Goal: Task Accomplishment & Management: Use online tool/utility

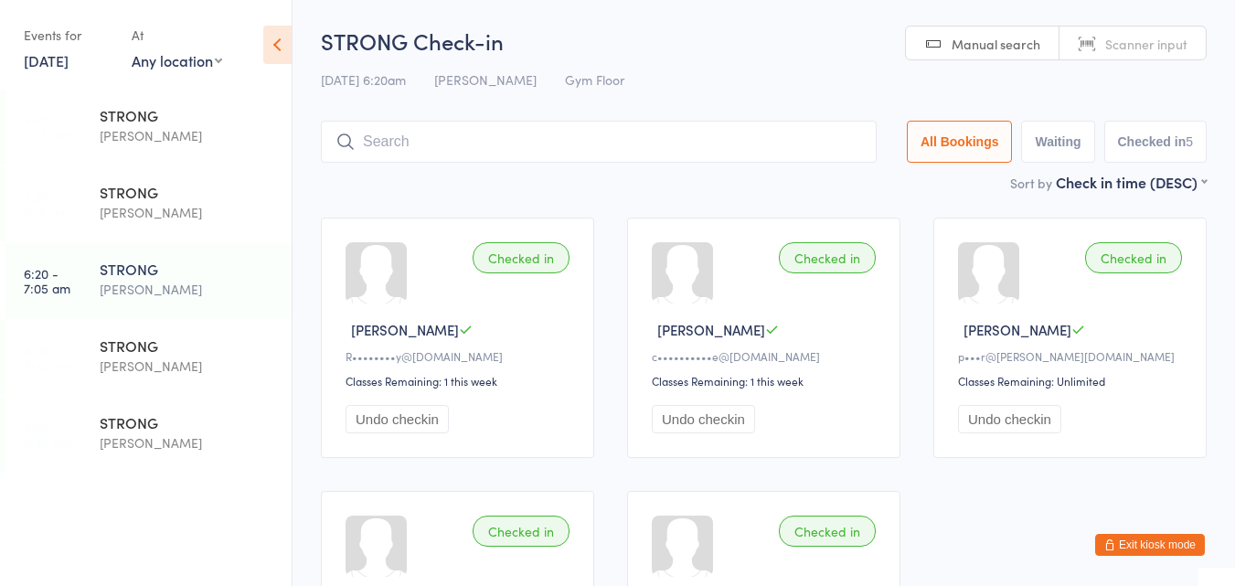
click at [1160, 546] on button "Exit kiosk mode" at bounding box center [1151, 545] width 110 height 22
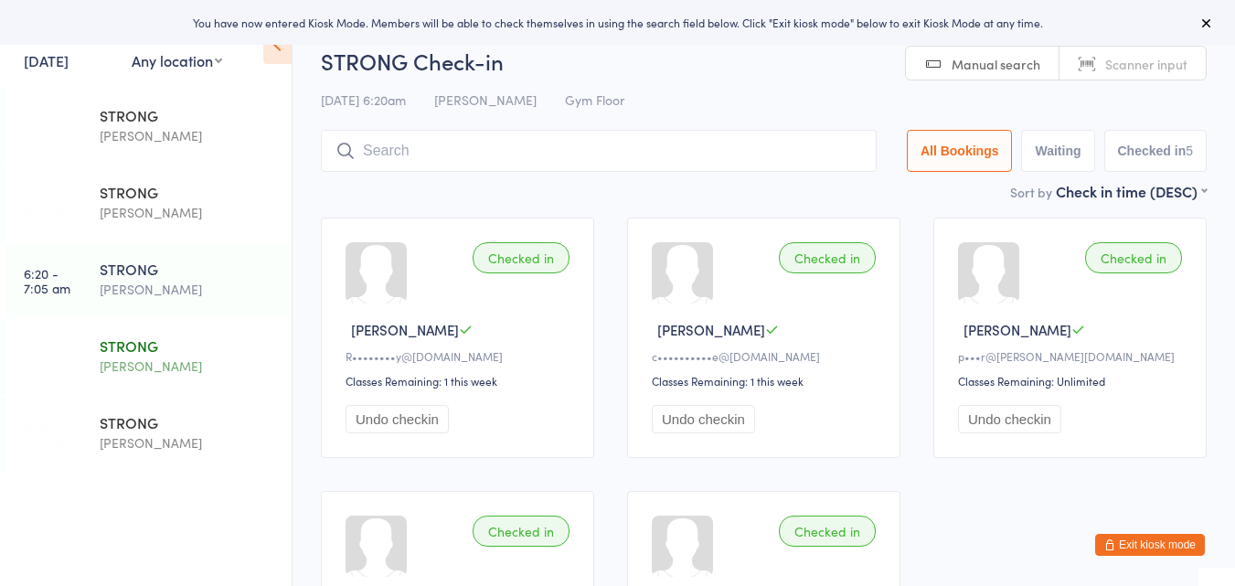
click at [134, 347] on div "STRONG" at bounding box center [188, 346] width 176 height 20
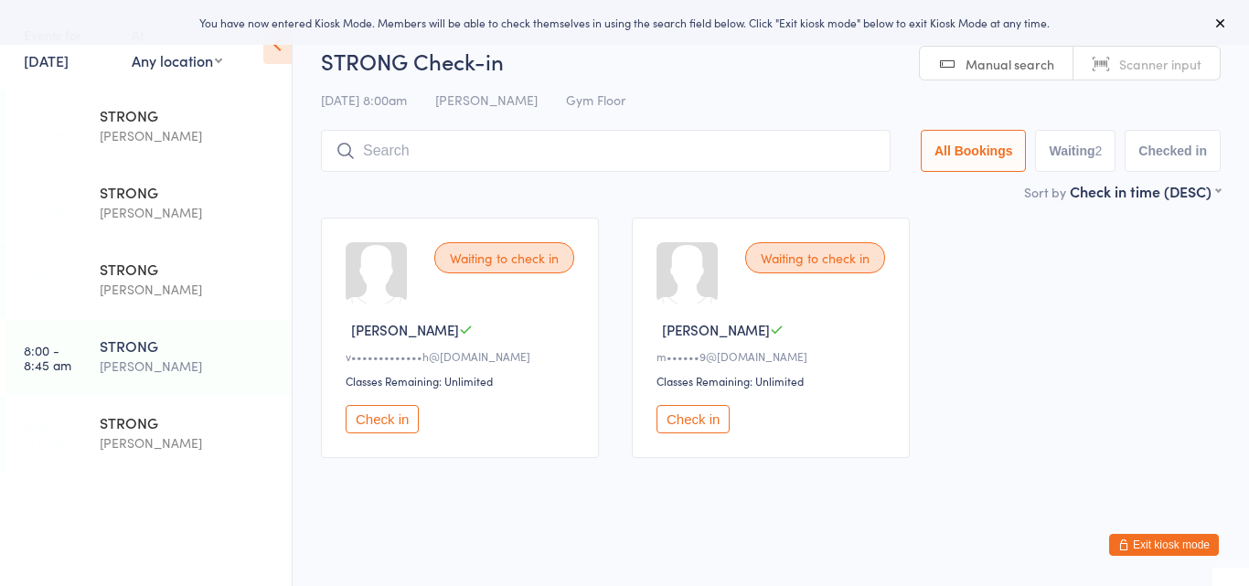
click at [1169, 540] on button "Exit kiosk mode" at bounding box center [1164, 545] width 110 height 22
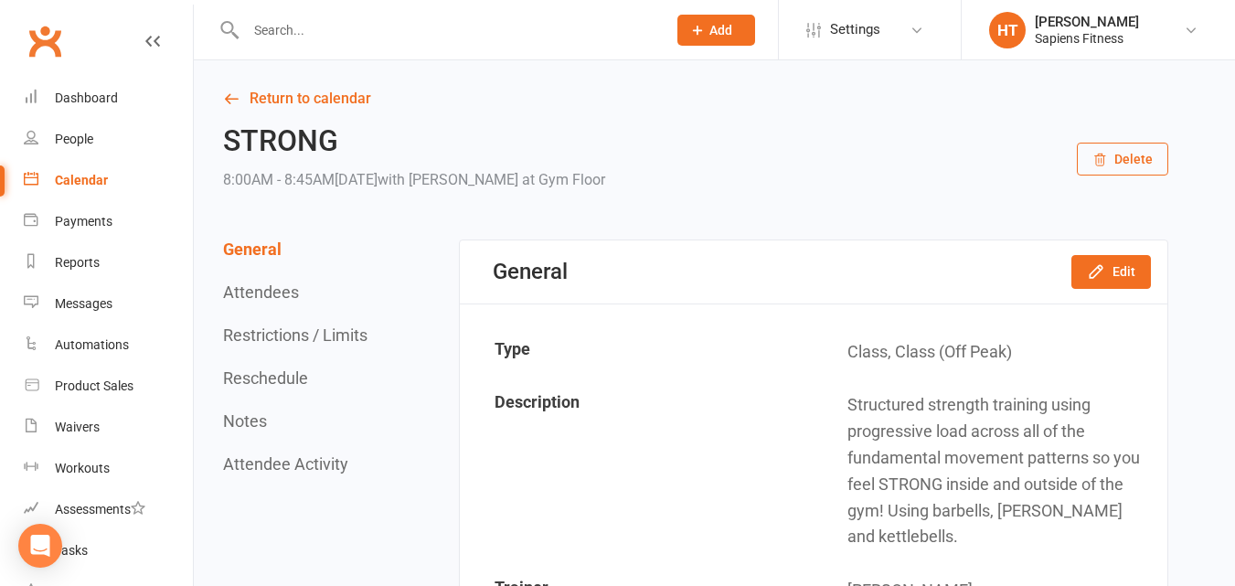
click at [529, 36] on input "text" at bounding box center [447, 30] width 413 height 26
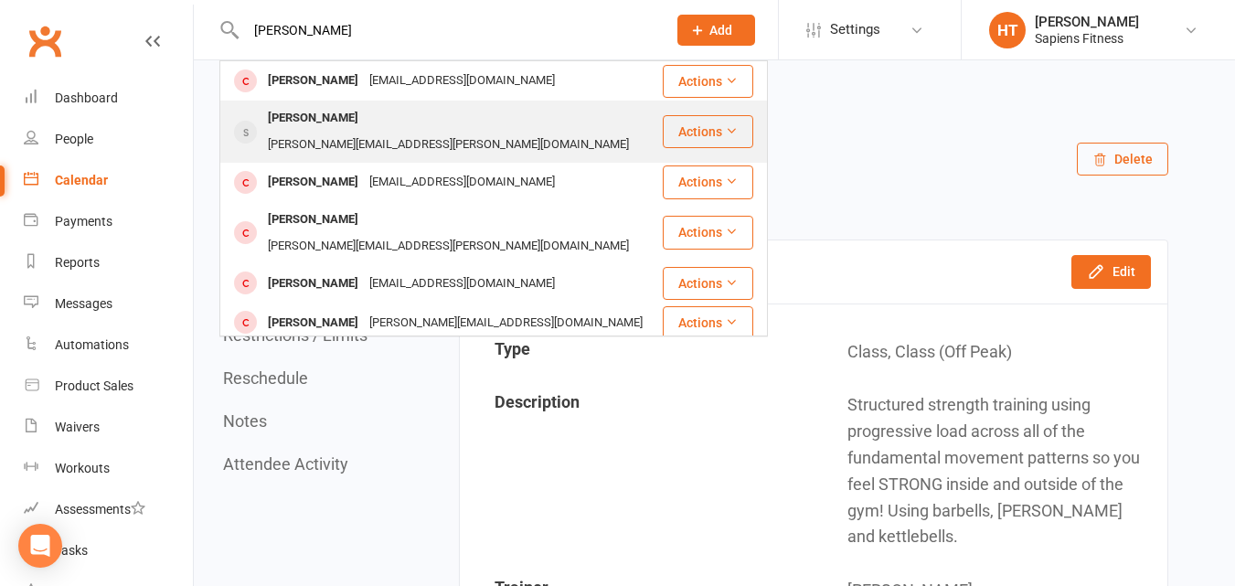
type input "nick"
click at [373, 132] on div "Nicholas.taylor@hotmail.com" at bounding box center [448, 145] width 372 height 27
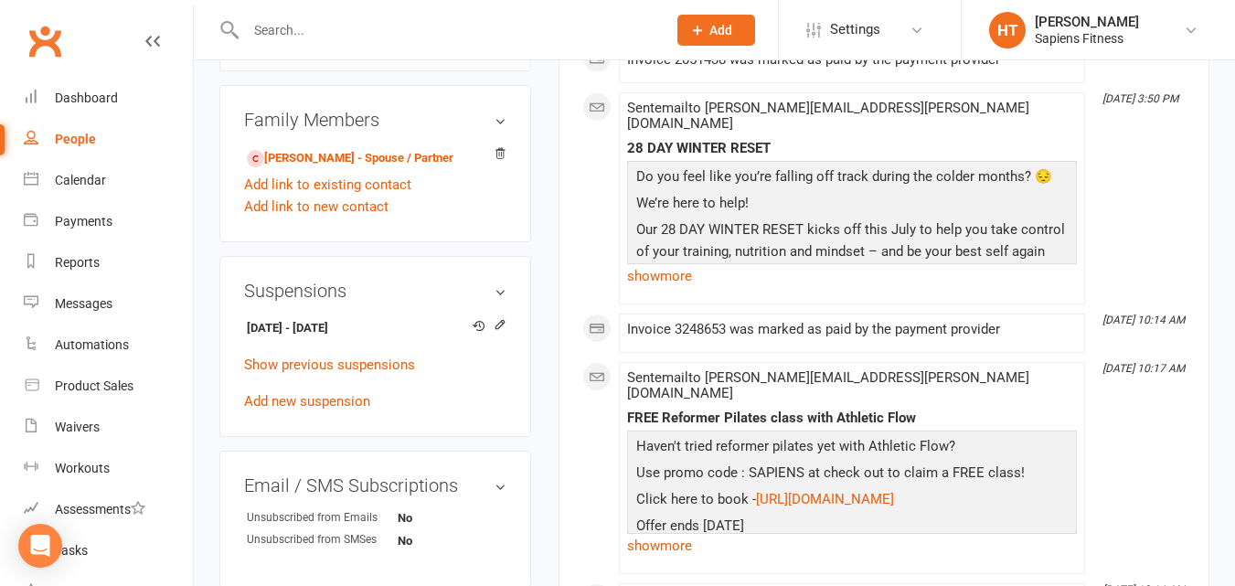
scroll to position [1032, 0]
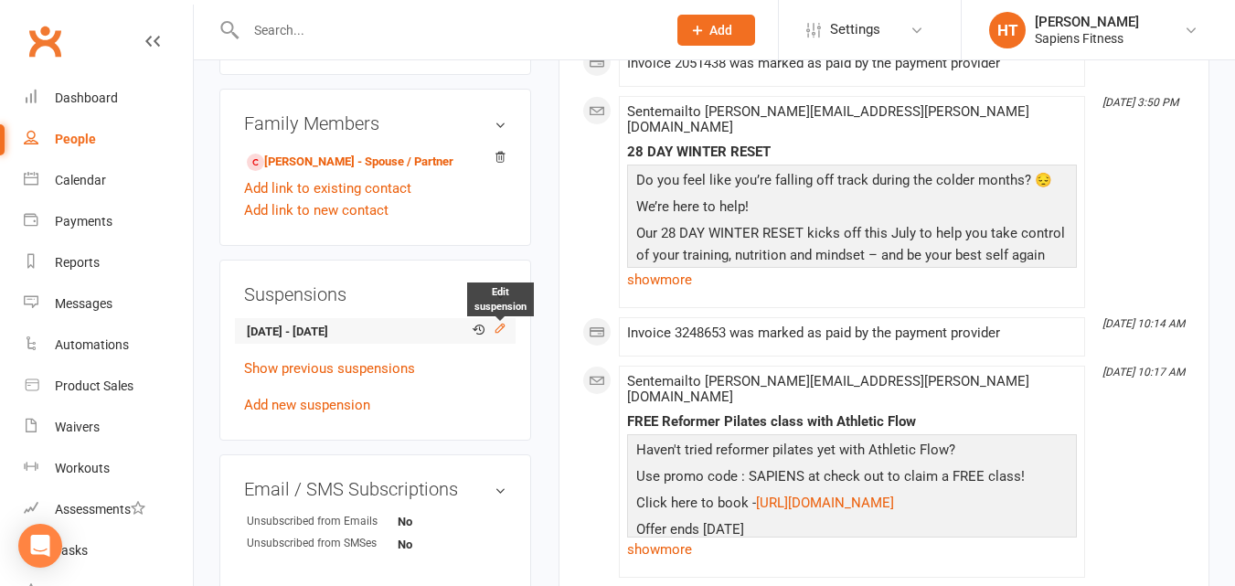
click at [498, 335] on icon at bounding box center [500, 328] width 13 height 13
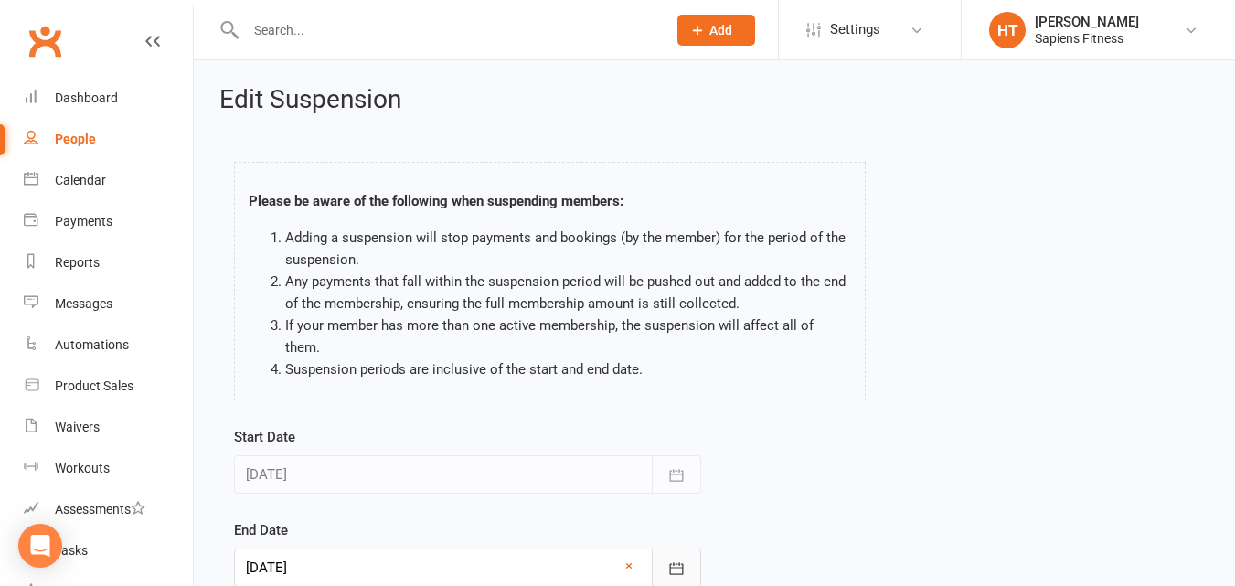
click at [661, 558] on button "button" at bounding box center [676, 568] width 49 height 38
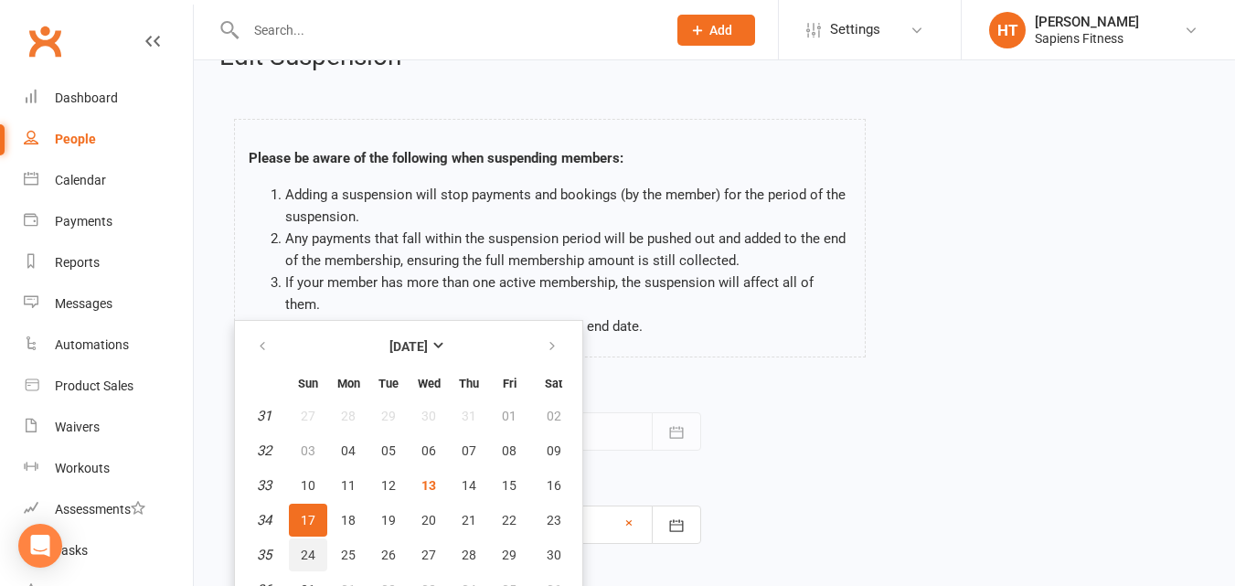
click at [303, 548] on span "24" at bounding box center [308, 555] width 15 height 15
type input "24 Aug 2025"
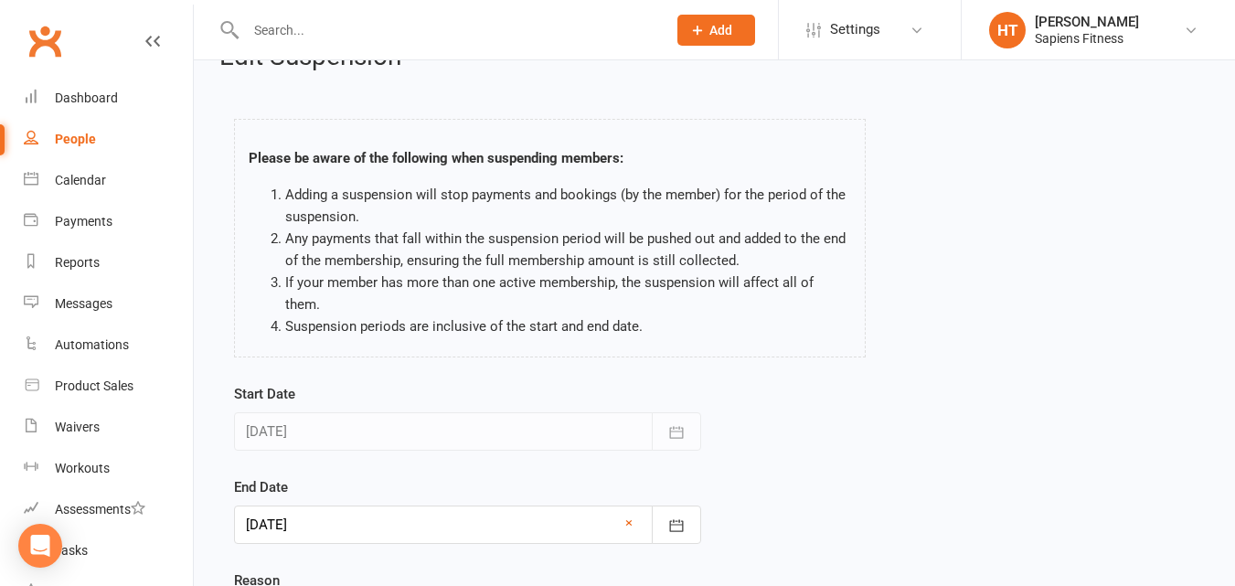
scroll to position [218, 0]
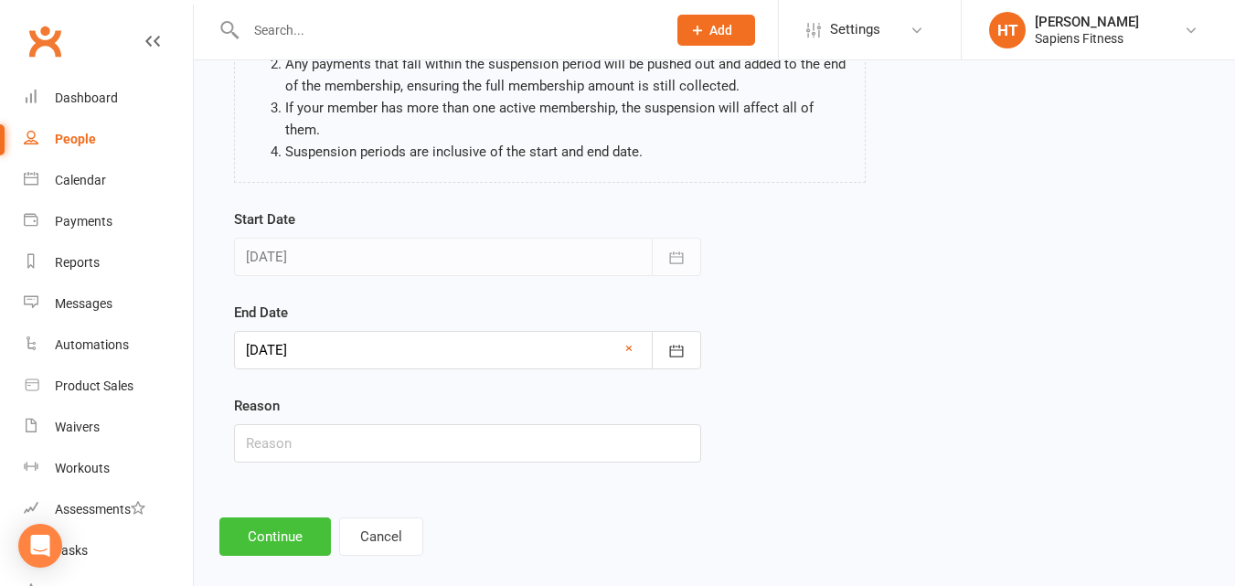
click at [269, 518] on button "Continue" at bounding box center [275, 537] width 112 height 38
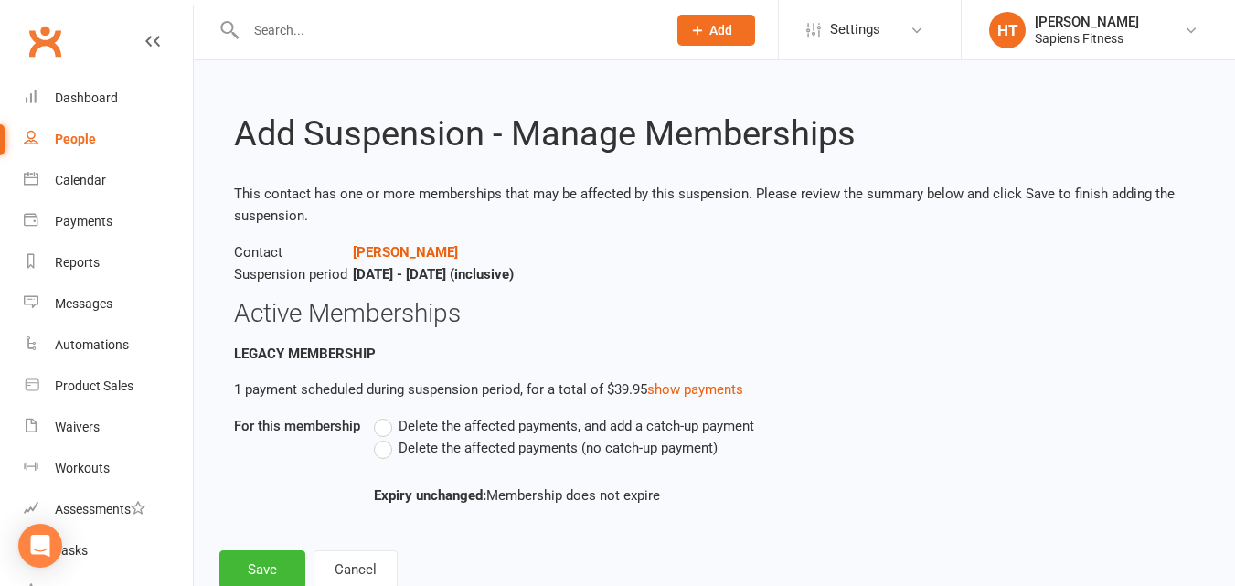
click at [391, 447] on label "Delete the affected payments (no catch-up payment)" at bounding box center [546, 448] width 344 height 22
click at [386, 437] on input "Delete the affected payments (no catch-up payment)" at bounding box center [380, 437] width 12 height 0
click at [257, 564] on button "Save" at bounding box center [262, 570] width 86 height 38
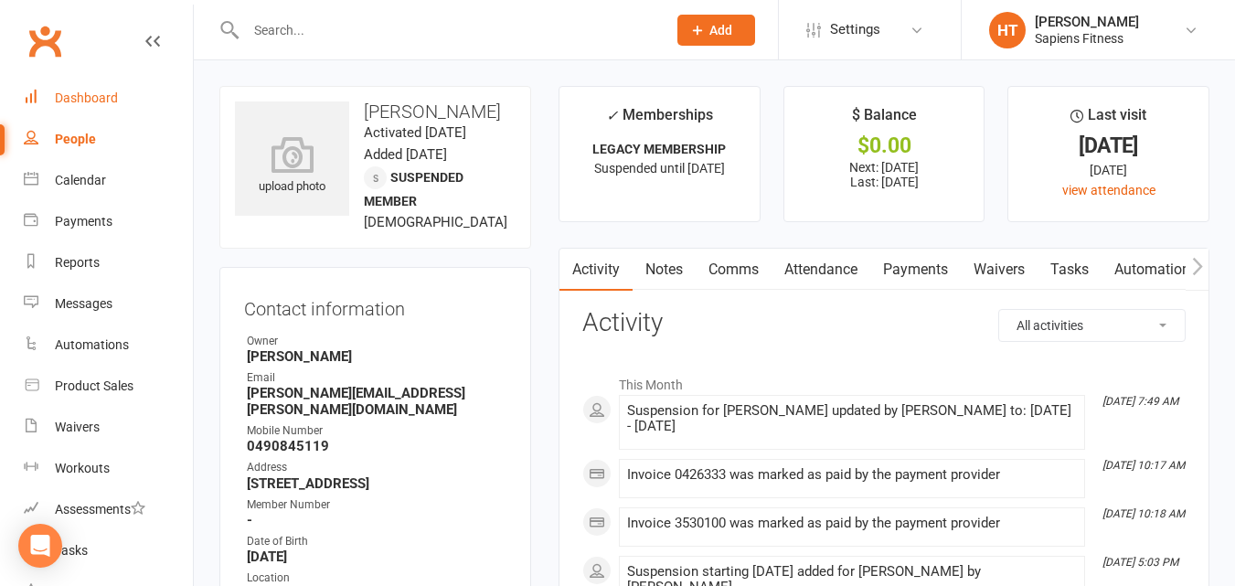
click at [73, 102] on div "Dashboard" at bounding box center [86, 98] width 63 height 15
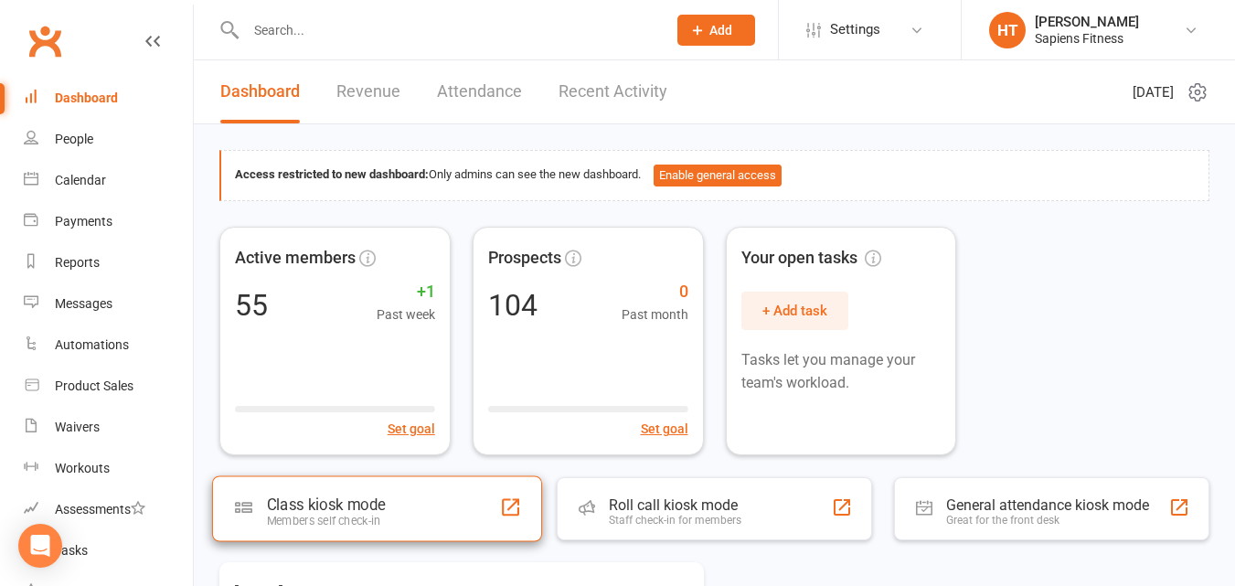
click at [321, 501] on div "Class kiosk mode" at bounding box center [326, 505] width 119 height 18
click at [324, 508] on div "Class kiosk mode" at bounding box center [325, 505] width 119 height 18
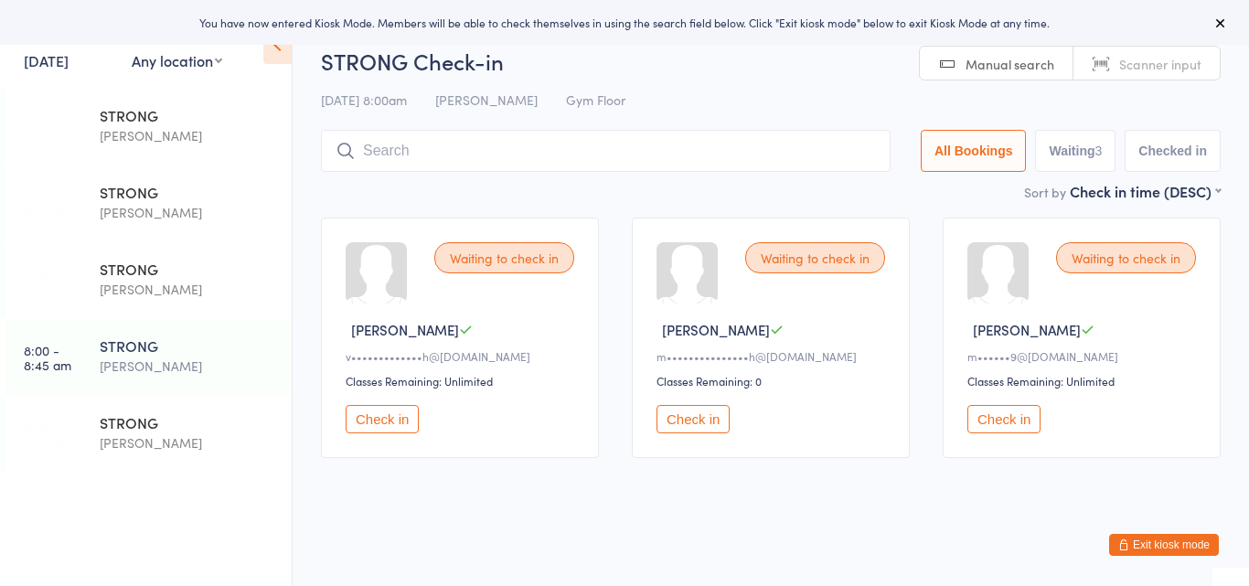
click at [990, 422] on button "Check in" at bounding box center [1004, 419] width 73 height 28
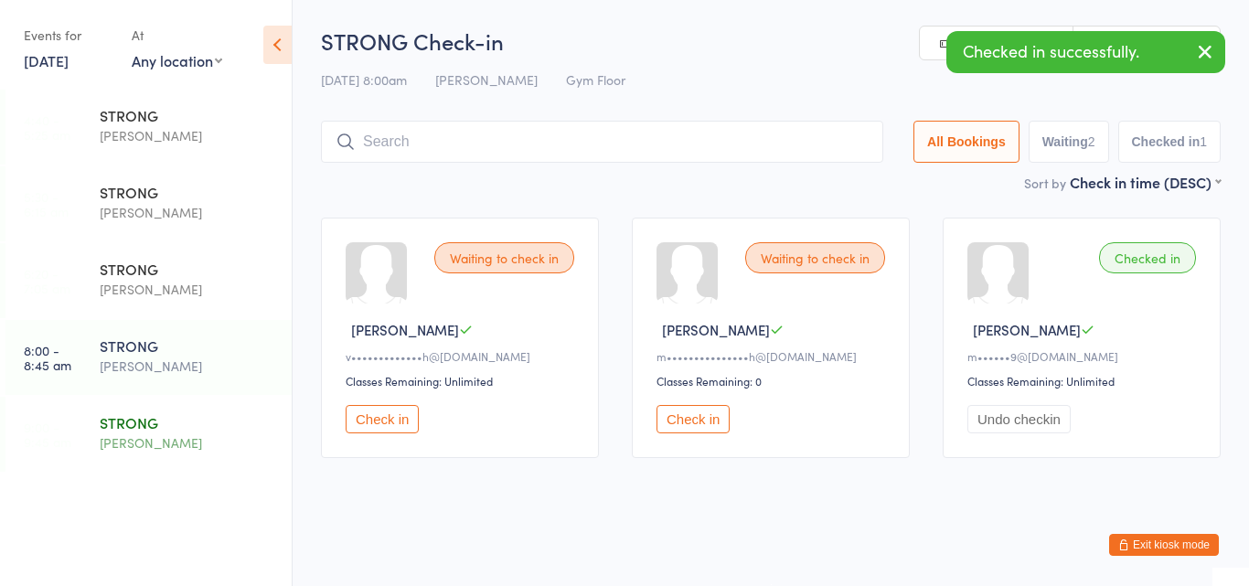
click at [138, 433] on div "[PERSON_NAME]" at bounding box center [188, 443] width 176 height 21
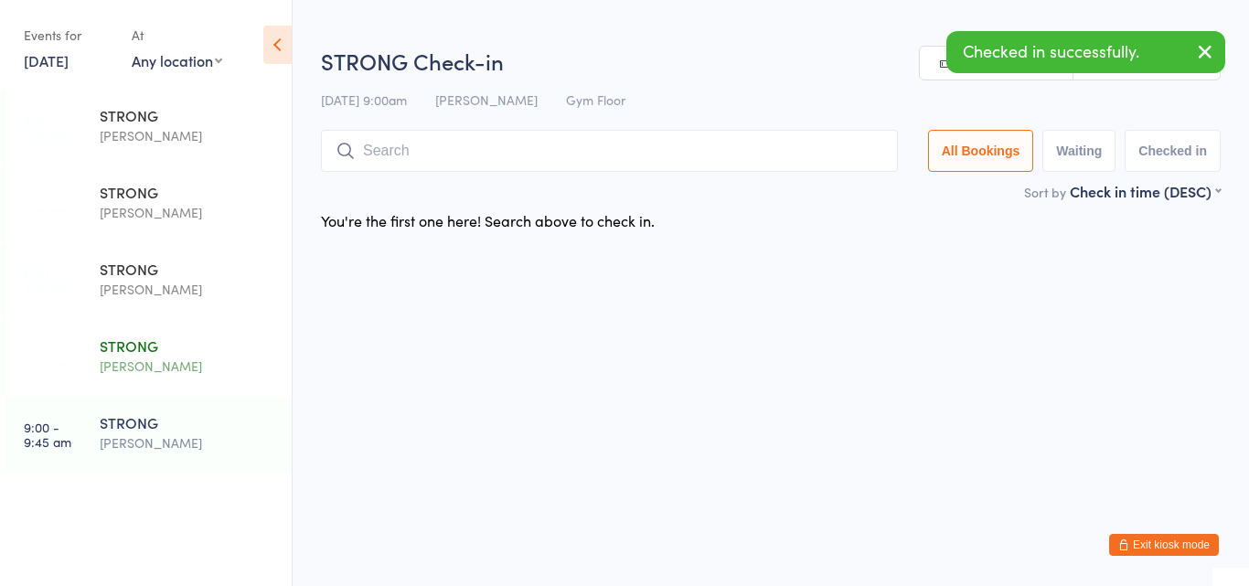
click at [175, 358] on div "[PERSON_NAME]" at bounding box center [188, 366] width 176 height 21
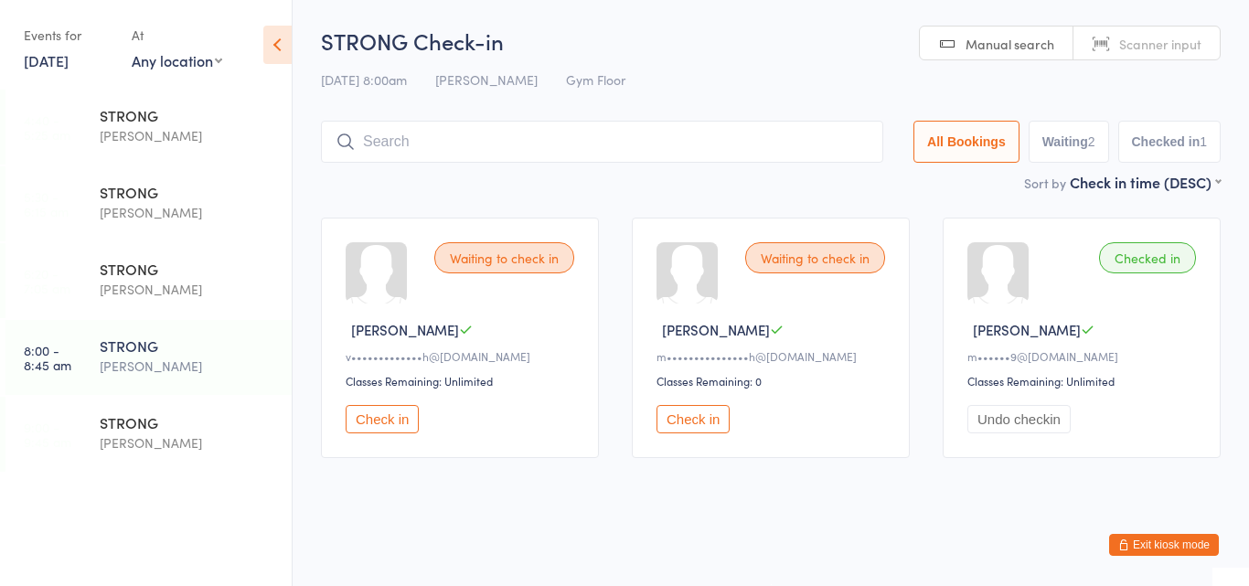
click at [671, 419] on button "Check in" at bounding box center [693, 419] width 73 height 28
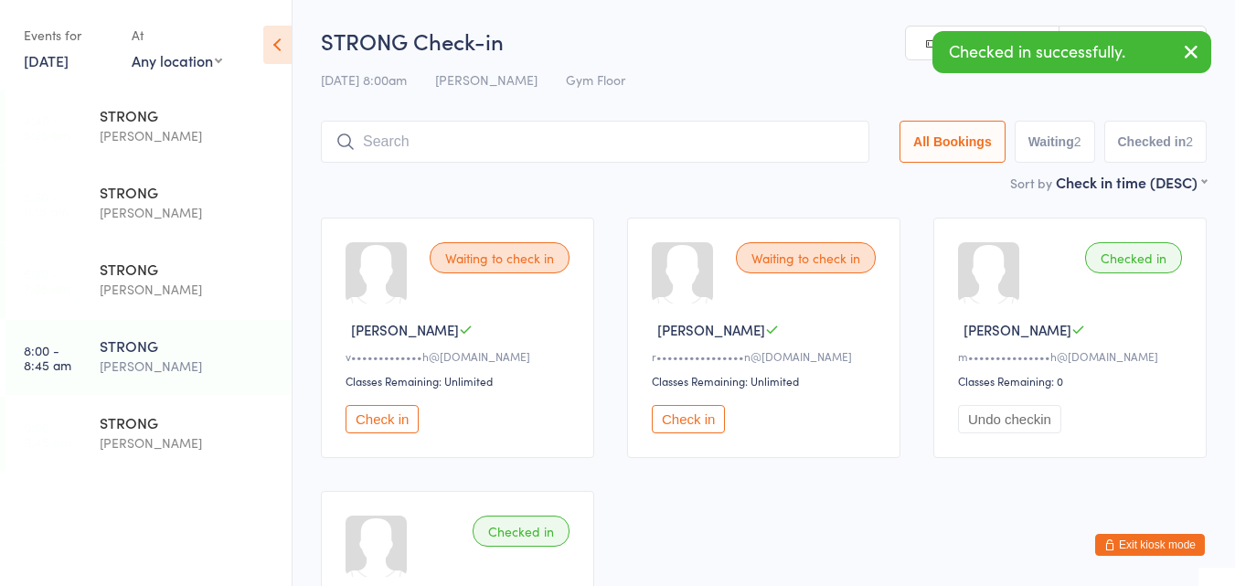
click at [671, 419] on button "Check in" at bounding box center [688, 419] width 73 height 28
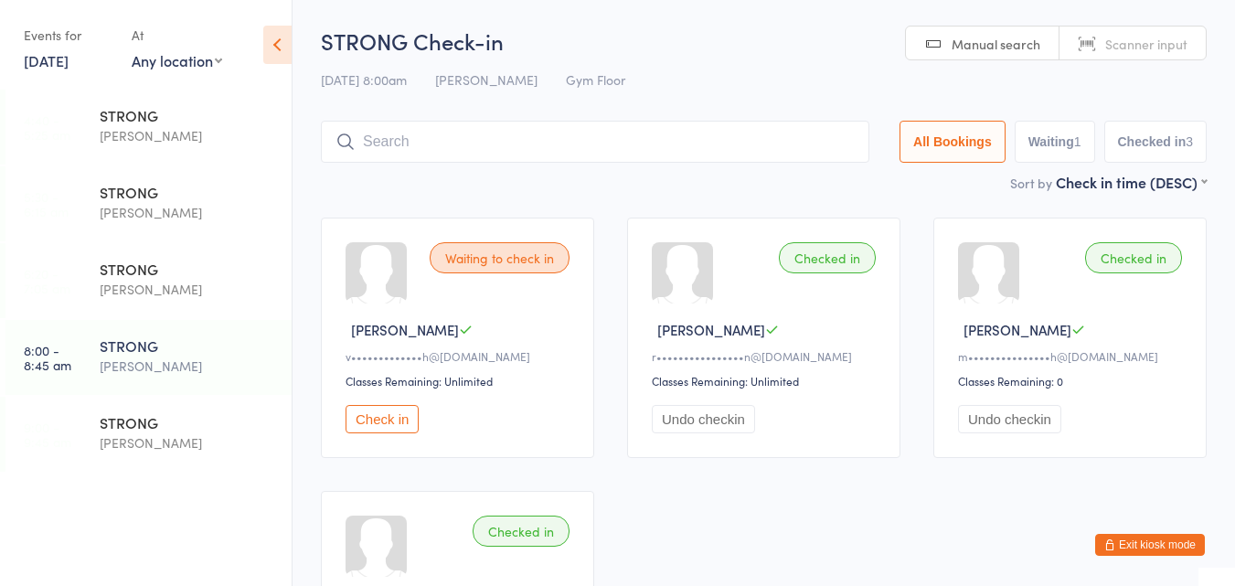
click at [386, 408] on button "Check in" at bounding box center [382, 419] width 73 height 28
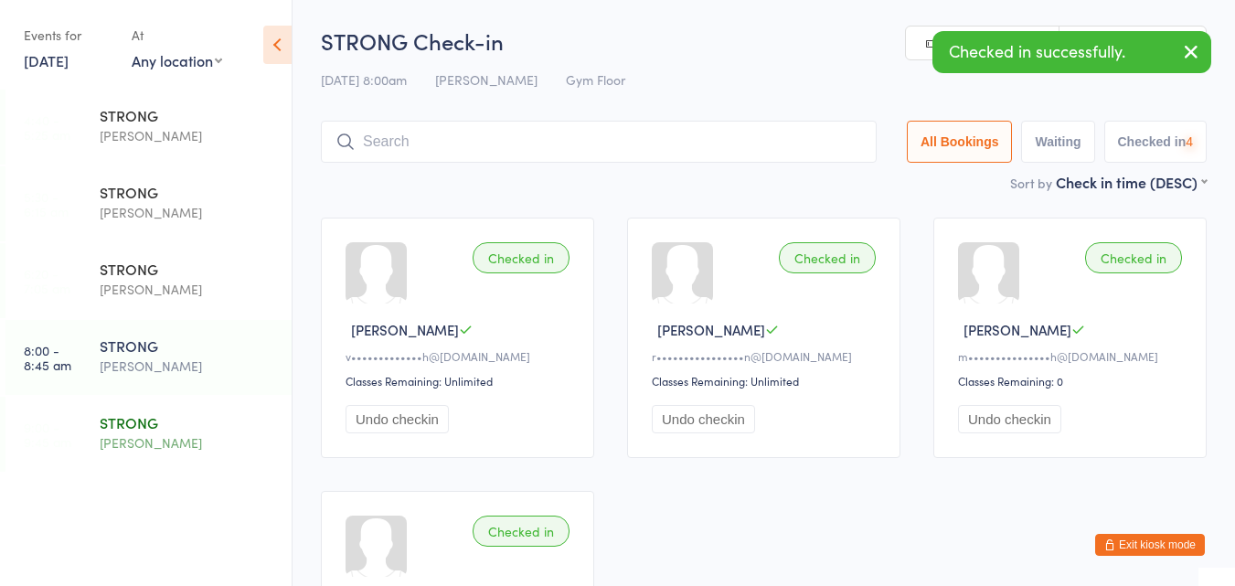
click at [178, 427] on div "STRONG" at bounding box center [188, 422] width 176 height 20
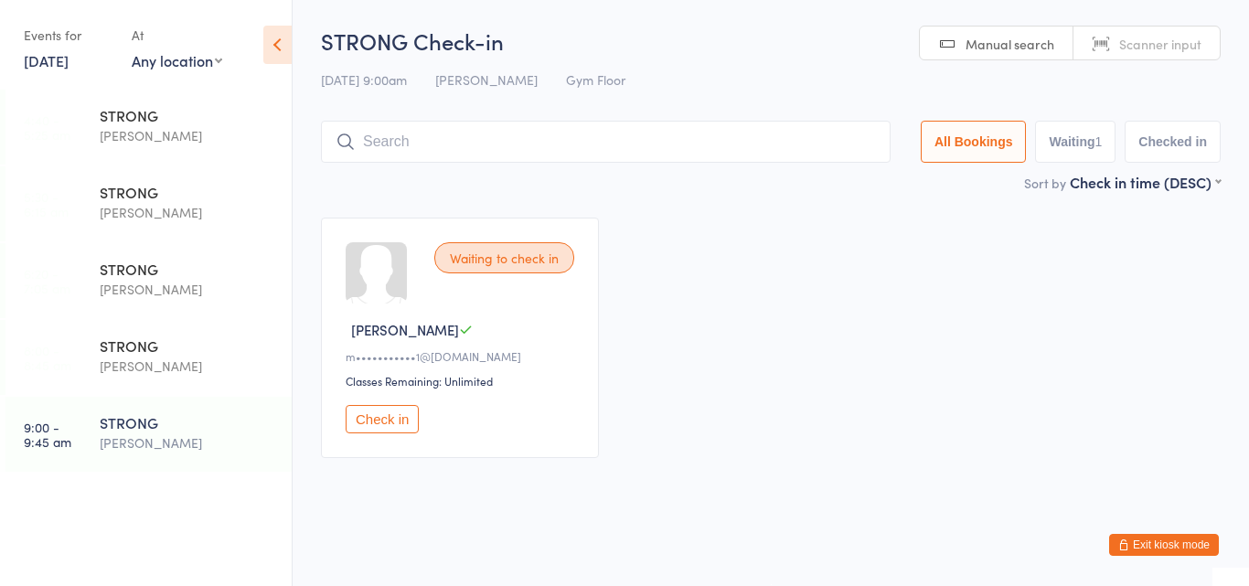
click at [394, 417] on button "Check in" at bounding box center [382, 419] width 73 height 28
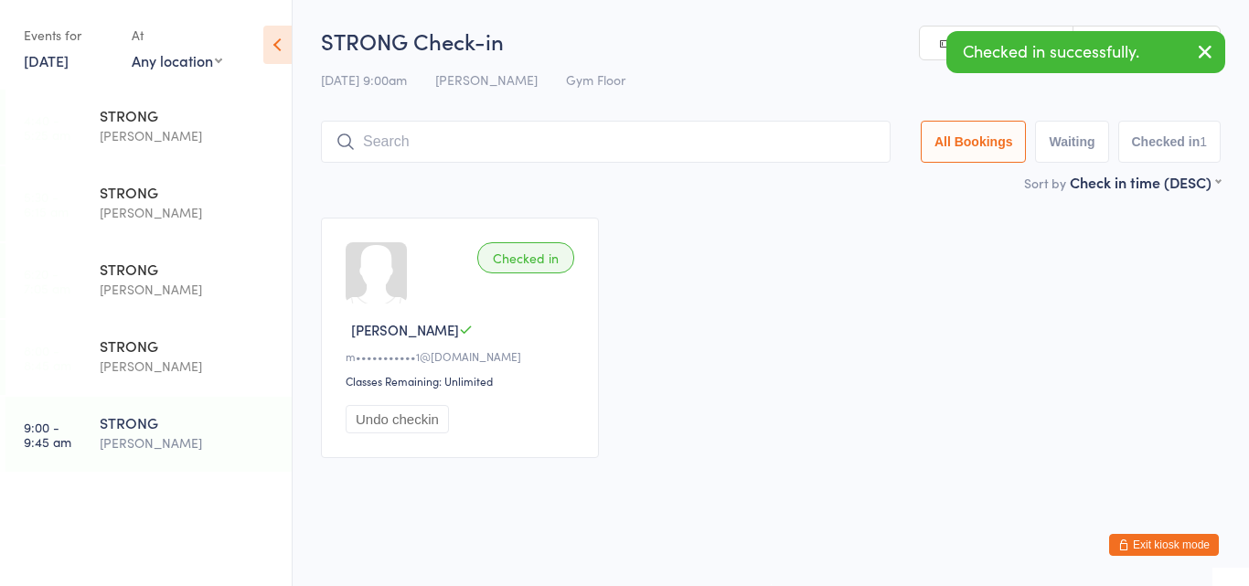
click at [476, 143] on input "search" at bounding box center [606, 142] width 570 height 42
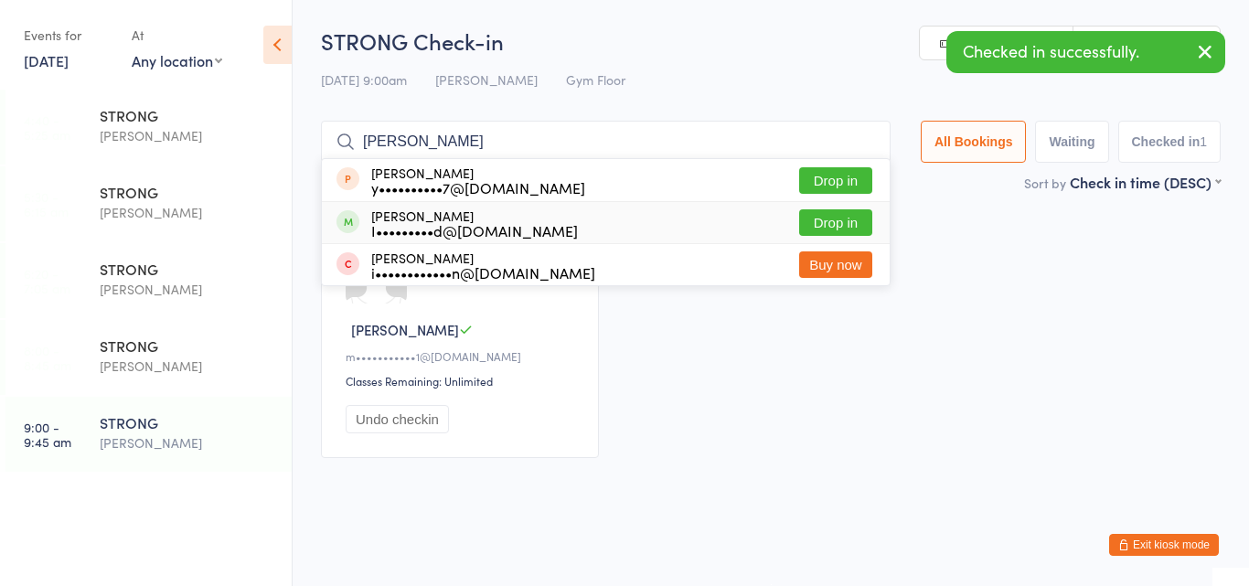
type input "[PERSON_NAME]"
click at [468, 215] on div "[PERSON_NAME] I•••••••••d@[DOMAIN_NAME]" at bounding box center [474, 222] width 207 height 29
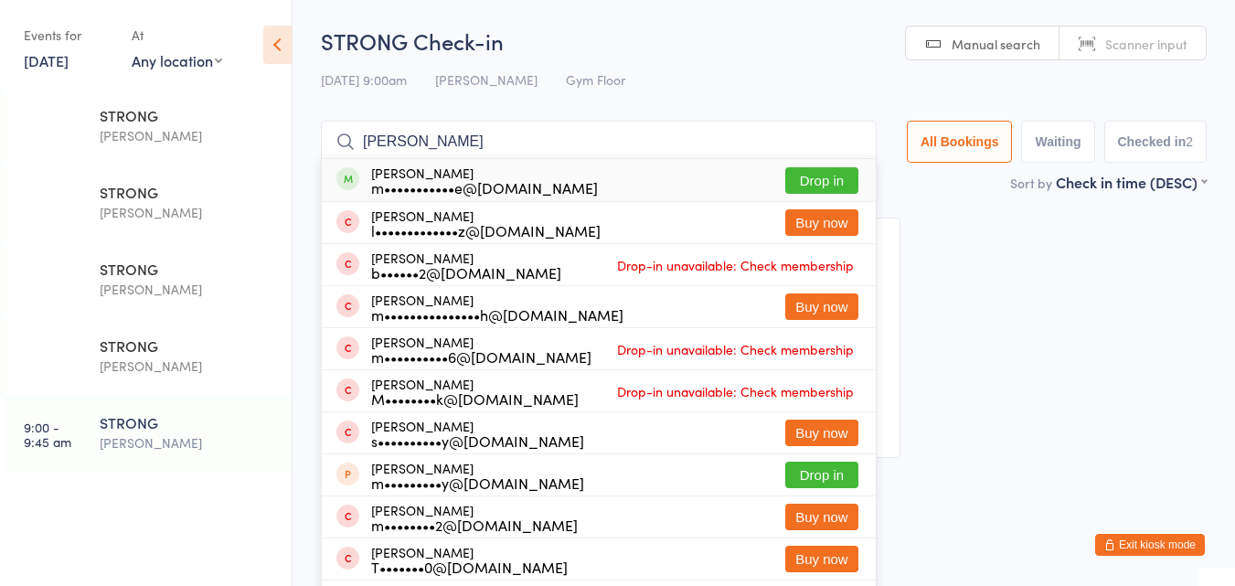
type input "[PERSON_NAME]"
click at [488, 180] on div "m•••••••••••e@[DOMAIN_NAME]" at bounding box center [484, 187] width 227 height 15
